Goal: Go to known website: Access a specific website the user already knows

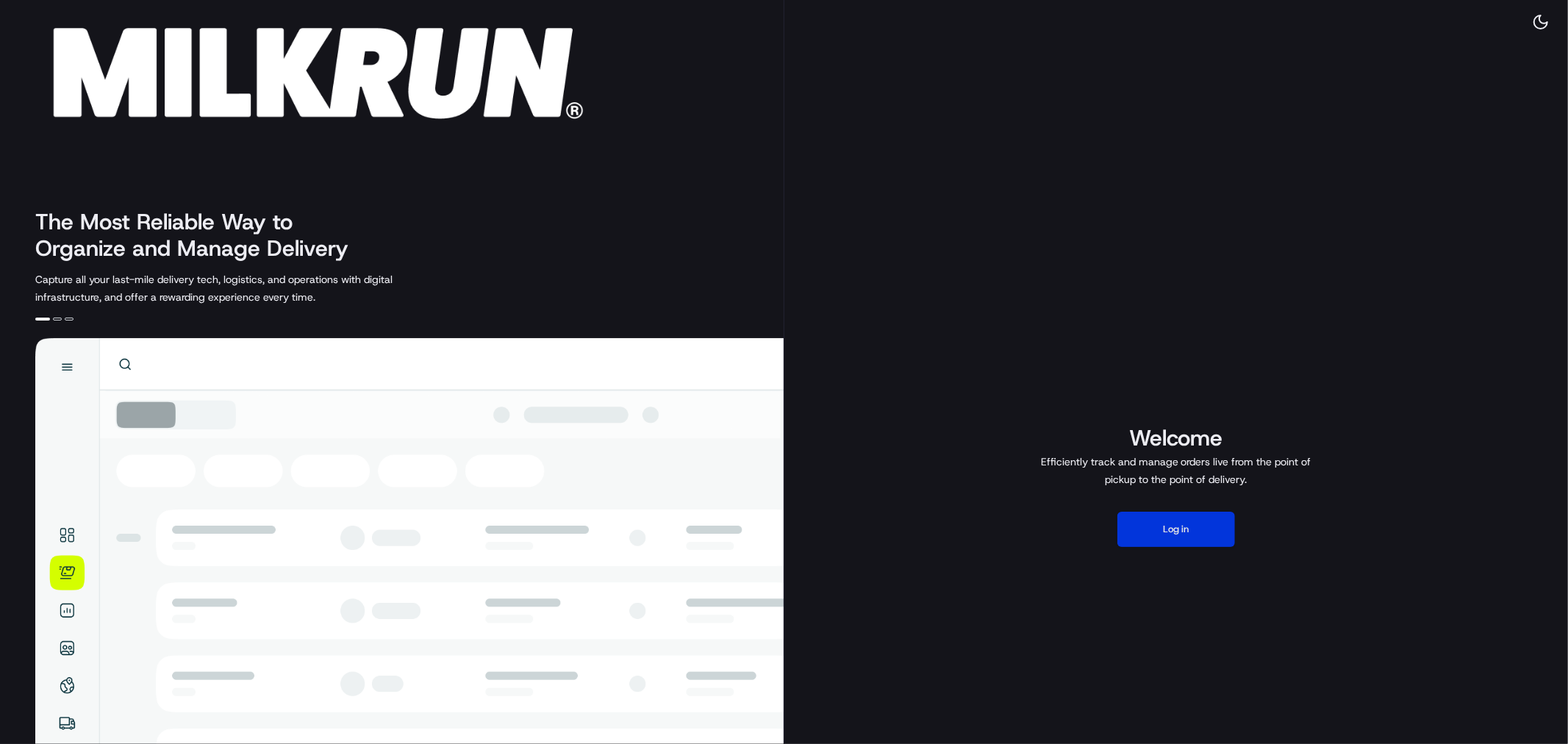
click at [1174, 526] on button "Log in" at bounding box center [1176, 529] width 118 height 35
